Goal: Find specific page/section: Find specific page/section

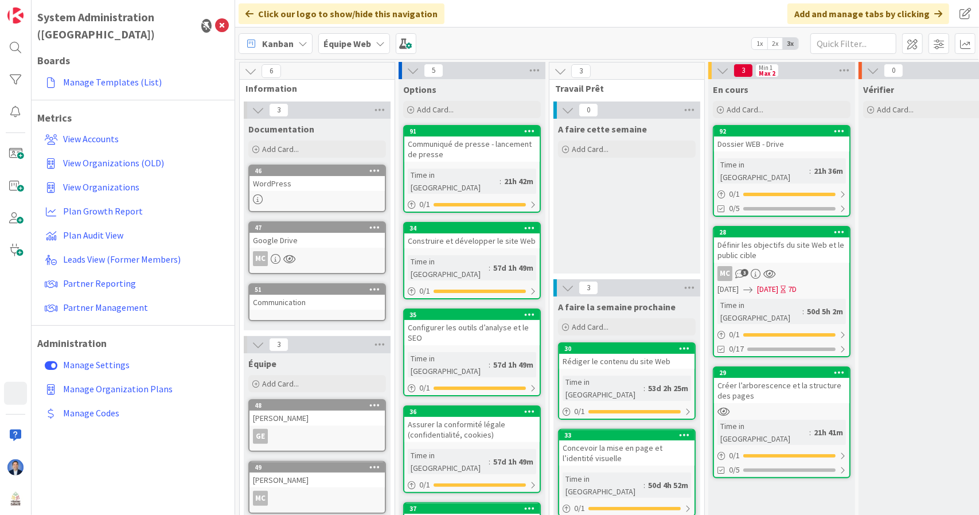
click at [911, 377] on div "Vérifier Add Card..." at bounding box center [931, 354] width 147 height 550
click at [221, 19] on icon at bounding box center [222, 26] width 14 height 14
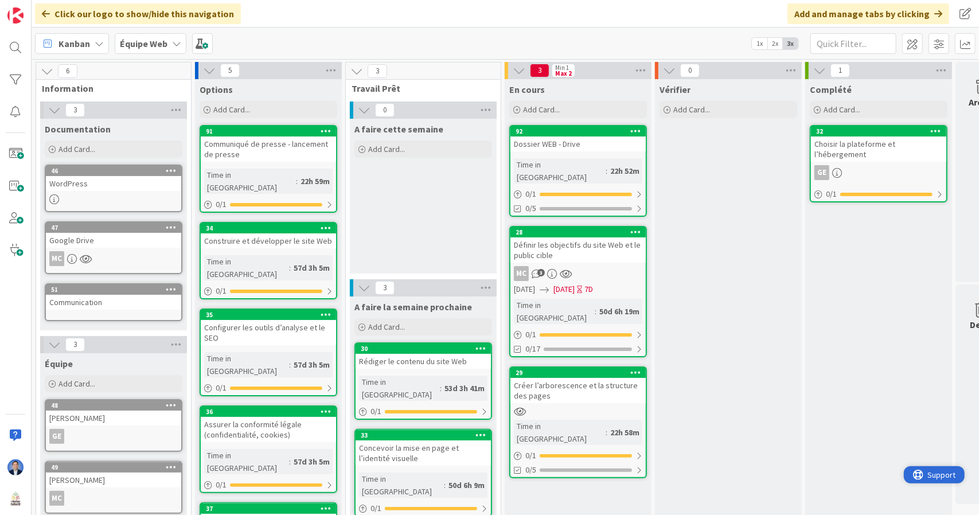
click at [945, 475] on span "Support" at bounding box center [941, 474] width 28 height 14
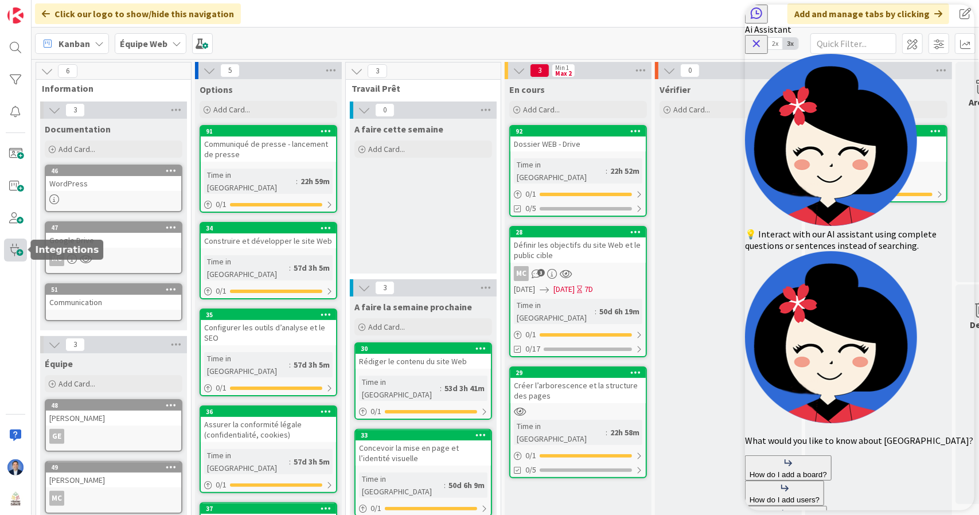
click at [15, 251] on span at bounding box center [15, 249] width 23 height 23
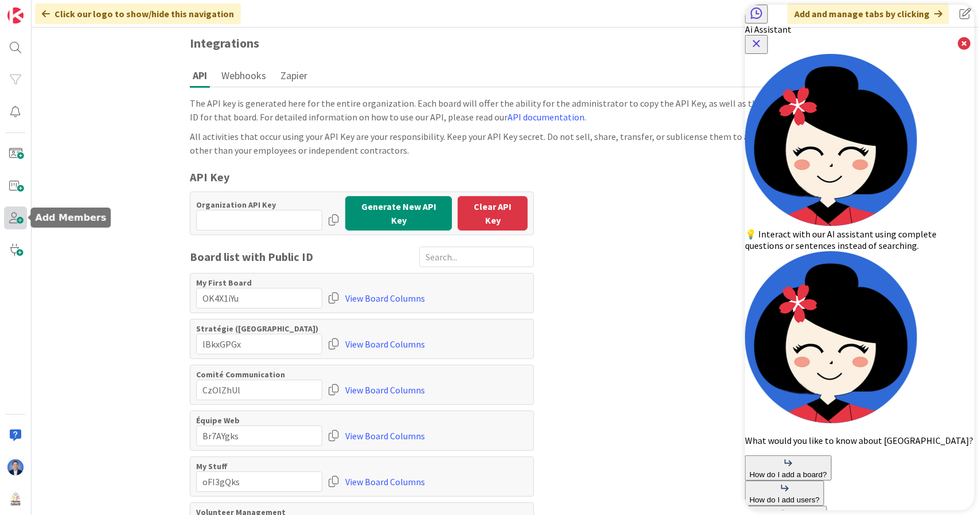
click at [22, 223] on span at bounding box center [15, 217] width 23 height 23
